Goal: Task Accomplishment & Management: Use online tool/utility

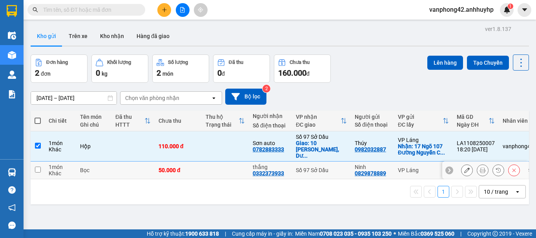
scroll to position [36, 0]
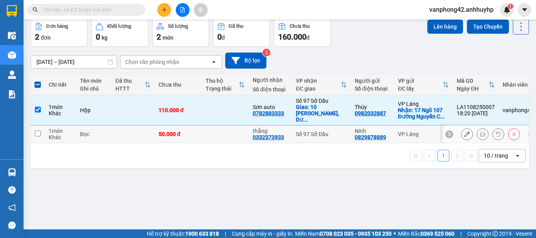
click at [115, 130] on td at bounding box center [133, 135] width 43 height 18
checkbox input "true"
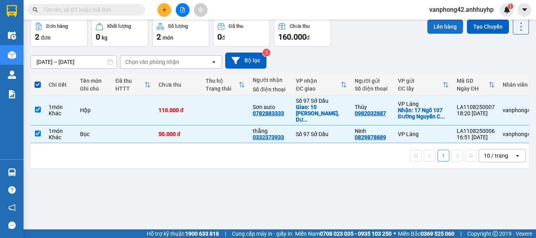
click at [436, 31] on button "Lên hàng" at bounding box center [446, 27] width 36 height 14
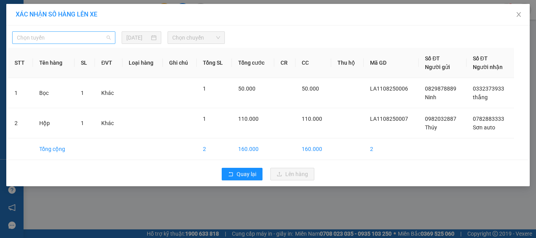
click at [113, 41] on div "Chọn tuyến" at bounding box center [63, 37] width 103 height 13
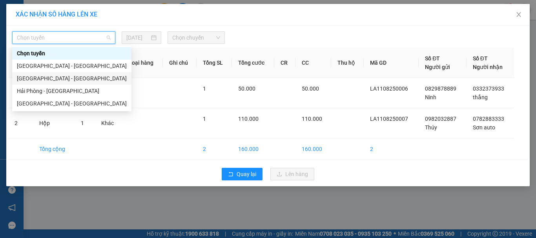
click at [81, 78] on div "[GEOGRAPHIC_DATA] - [GEOGRAPHIC_DATA]" at bounding box center [72, 78] width 110 height 9
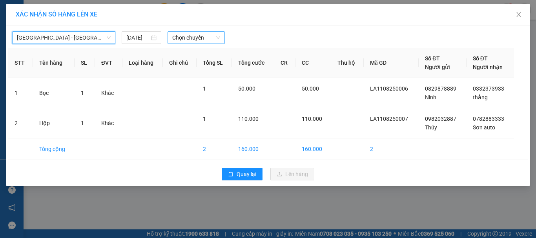
click at [178, 38] on span "Chọn chuyến" at bounding box center [196, 38] width 48 height 12
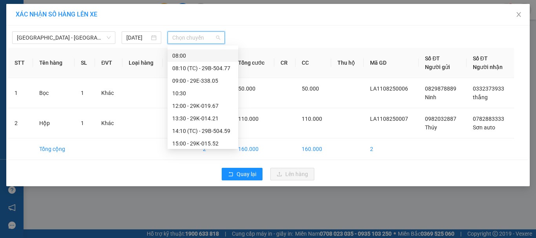
scroll to position [113, 0]
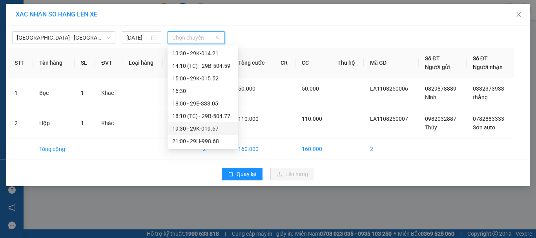
click at [191, 127] on div "19:30 - 29K-019.67" at bounding box center [202, 128] width 61 height 9
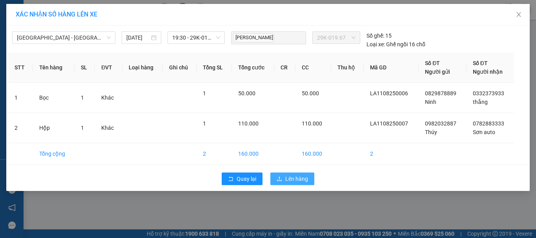
click at [286, 182] on span "Lên hàng" at bounding box center [297, 179] width 23 height 9
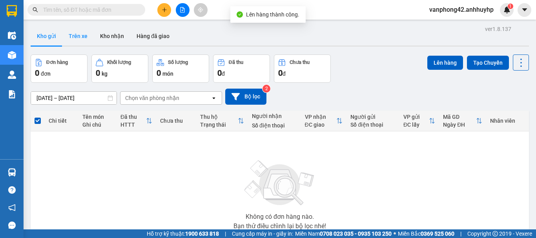
click at [72, 38] on button "Trên xe" at bounding box center [77, 36] width 31 height 19
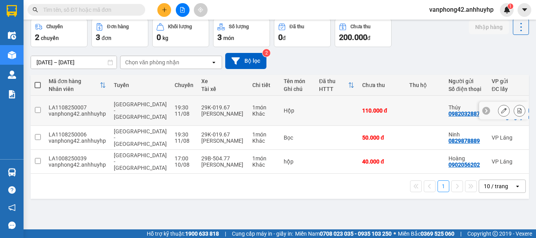
scroll to position [36, 0]
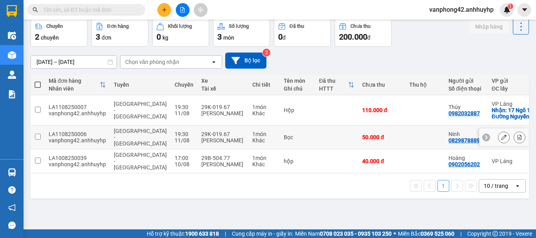
click at [71, 131] on div "LA1108250006" at bounding box center [77, 134] width 57 height 6
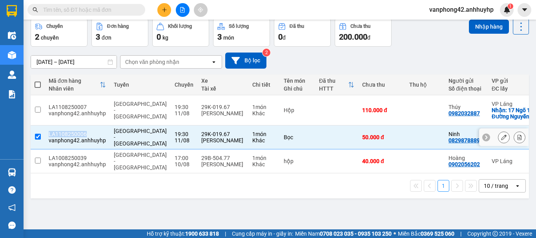
click at [71, 131] on div "LA1108250006" at bounding box center [77, 134] width 57 height 6
checkbox input "false"
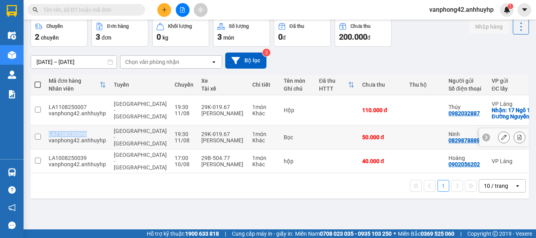
copy div "LA1108250006"
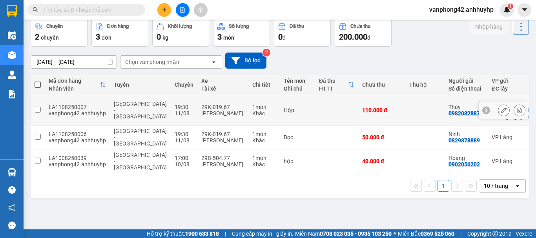
click at [76, 104] on div "LA1108250007" at bounding box center [77, 107] width 57 height 6
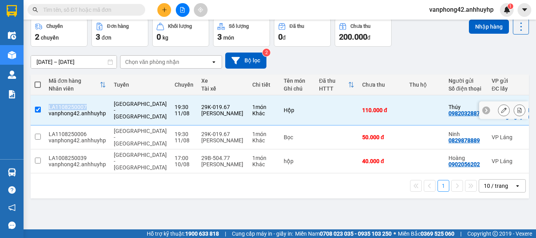
click at [76, 104] on div "LA1108250007" at bounding box center [77, 107] width 57 height 6
checkbox input "false"
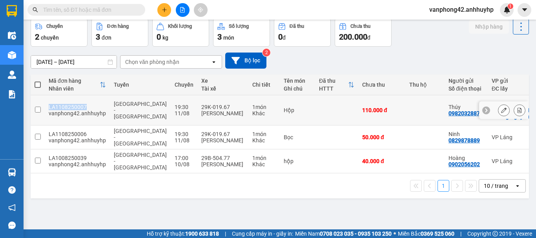
copy div "LA1108250007"
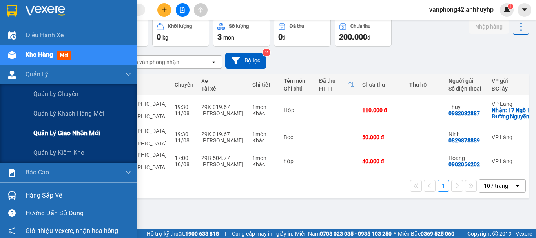
click at [57, 130] on span "Quản lý giao nhận mới" at bounding box center [66, 133] width 67 height 10
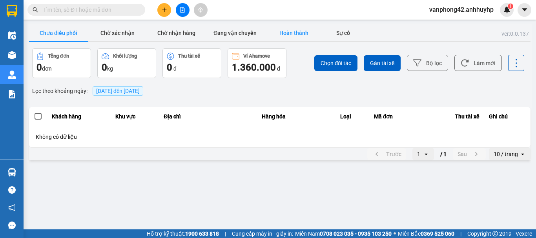
click at [279, 31] on button "Hoàn thành" at bounding box center [294, 33] width 59 height 16
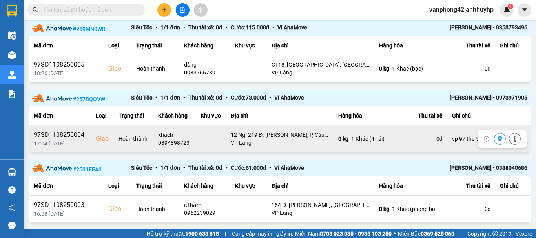
scroll to position [179, 0]
